Goal: Information Seeking & Learning: Learn about a topic

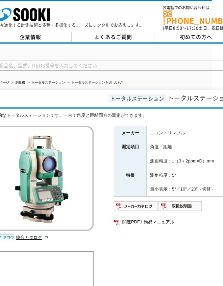
drag, startPoint x: 168, startPoint y: 231, endPoint x: 181, endPoint y: 232, distance: 13.0
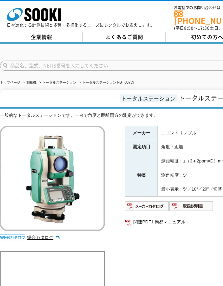
drag, startPoint x: 181, startPoint y: 232, endPoint x: 131, endPoint y: 232, distance: 49.7
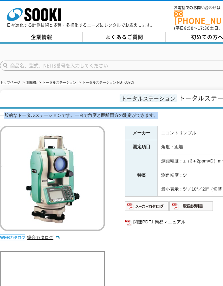
drag, startPoint x: 163, startPoint y: 109, endPoint x: 21, endPoint y: 110, distance: 142.5
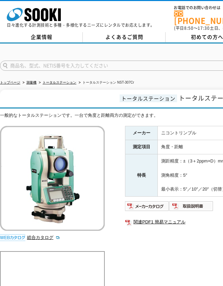
click at [84, 90] on h1 "トータルステーション トータルステーション NST-307Cr" at bounding box center [198, 99] width 396 height 19
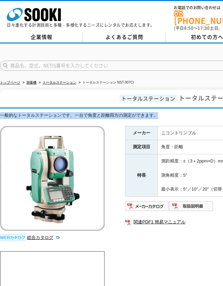
drag, startPoint x: 158, startPoint y: 112, endPoint x: -5, endPoint y: 114, distance: 162.5
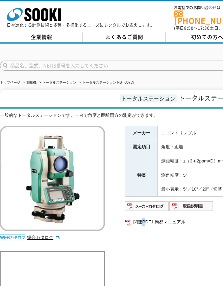
drag, startPoint x: 145, startPoint y: 256, endPoint x: 141, endPoint y: 256, distance: 4.1
click at [156, 204] on img at bounding box center [147, 206] width 44 height 11
drag, startPoint x: 99, startPoint y: 108, endPoint x: 63, endPoint y: 96, distance: 38.6
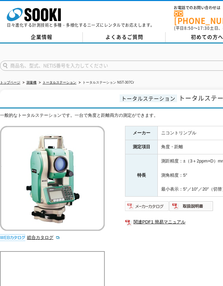
click at [154, 203] on img at bounding box center [147, 206] width 44 height 11
